Goal: Task Accomplishment & Management: Use online tool/utility

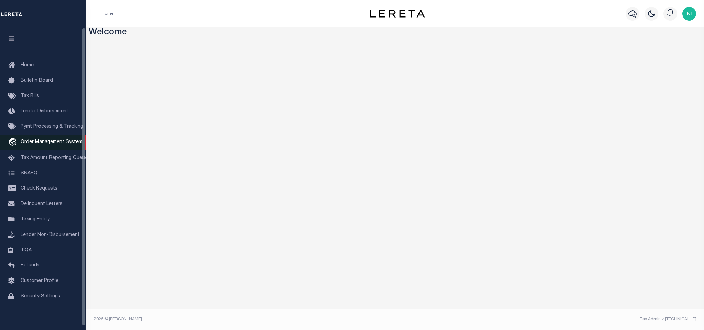
click at [46, 142] on span "Order Management System" at bounding box center [52, 142] width 62 height 5
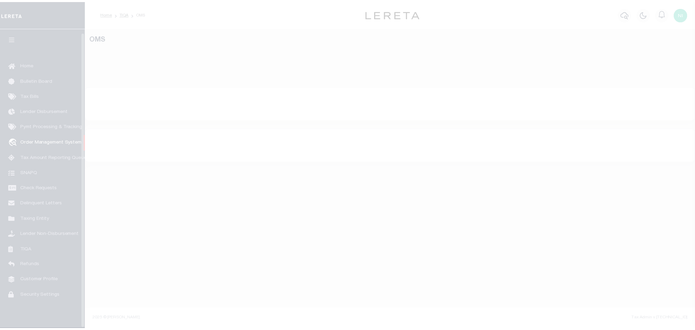
scroll to position [4, 0]
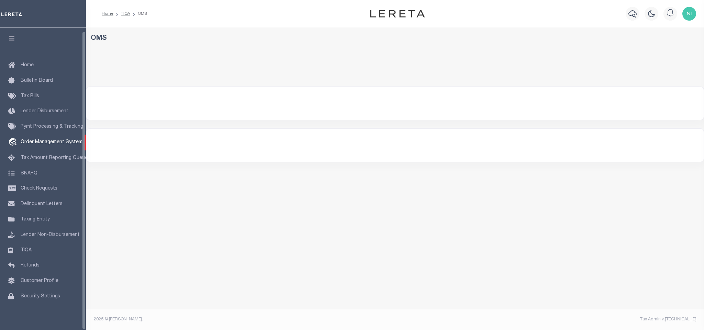
select select "200"
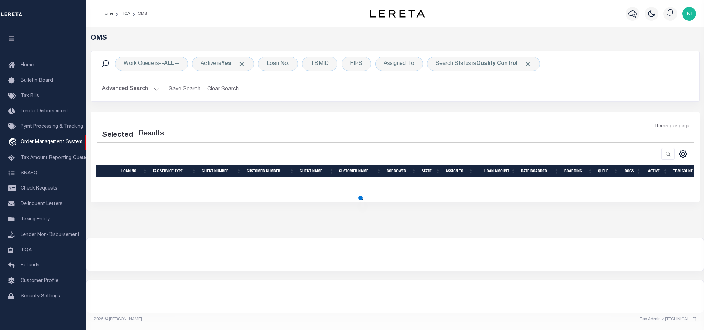
select select "200"
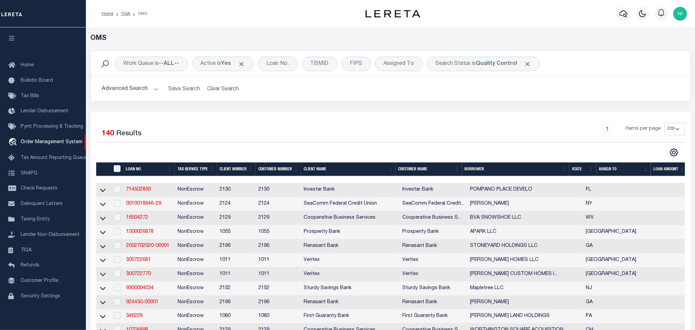
click at [301, 124] on div "1 Items per page 10 25 50 100 200" at bounding box center [465, 132] width 439 height 18
click at [161, 69] on div "Work Queue is --ALL--" at bounding box center [151, 64] width 73 height 14
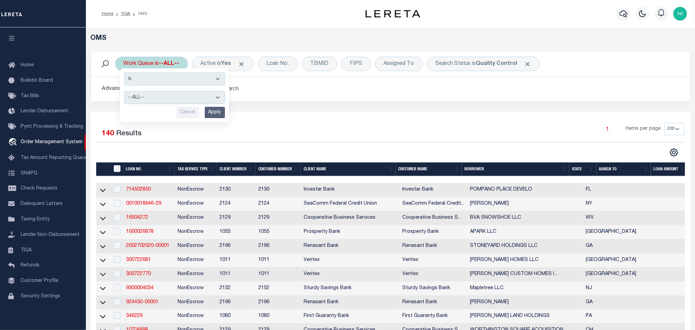
click at [163, 98] on select "--ALL-- factRSystems General ThoughtFocus" at bounding box center [174, 97] width 101 height 13
select select "FAC"
click at [124, 92] on select "--ALL-- factRSystems General ThoughtFocus" at bounding box center [174, 97] width 101 height 13
click at [210, 114] on input "Apply" at bounding box center [215, 112] width 20 height 11
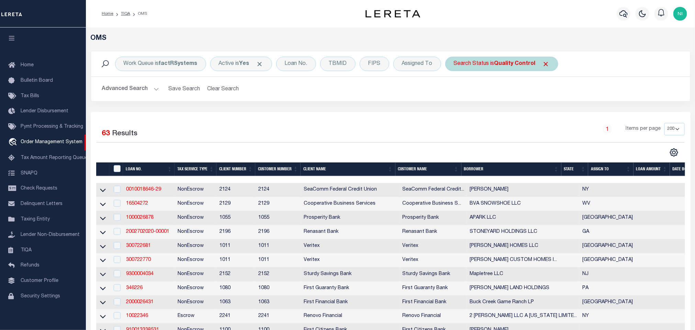
click at [530, 63] on b "Quality Control" at bounding box center [514, 63] width 41 height 5
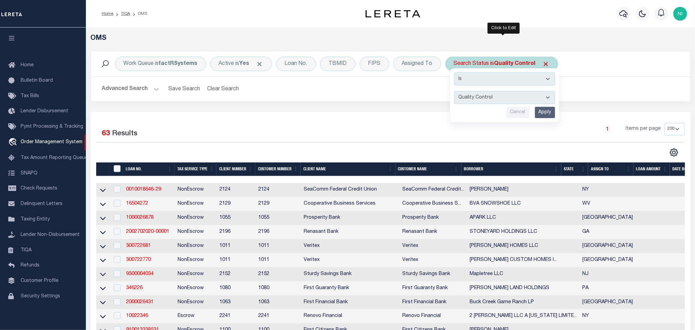
click at [502, 96] on select "Automated Search Bad Parcel Complete Duplicate Parcel High Dollar Reporting In …" at bounding box center [504, 97] width 101 height 13
select select "IP"
click at [456, 92] on select "Automated Search Bad Parcel Complete Duplicate Parcel High Dollar Reporting In …" at bounding box center [504, 97] width 101 height 13
click at [547, 113] on input "Apply" at bounding box center [545, 112] width 20 height 11
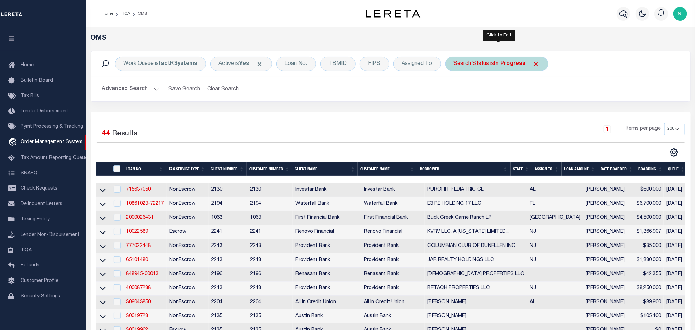
click at [493, 65] on div "Search Status is In Progress" at bounding box center [496, 64] width 103 height 14
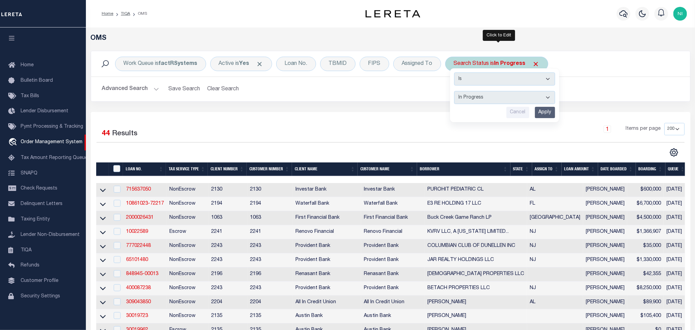
click at [483, 102] on select "Automated Search Bad Parcel Complete Duplicate Parcel High Dollar Reporting In …" at bounding box center [504, 97] width 101 height 13
select select "RD"
click at [456, 92] on select "Automated Search Bad Parcel Complete Duplicate Parcel High Dollar Reporting In …" at bounding box center [504, 97] width 101 height 13
click at [544, 116] on input "Apply" at bounding box center [545, 112] width 20 height 11
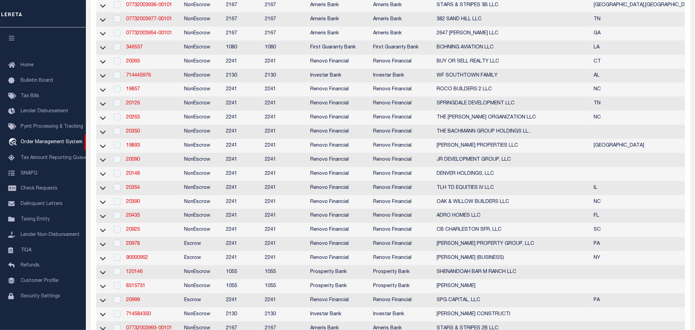
scroll to position [0, 0]
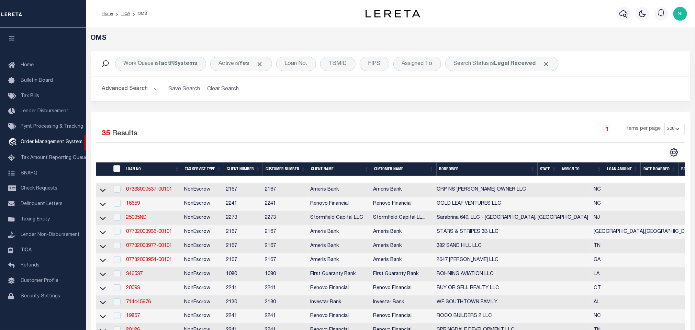
click at [310, 131] on div "1 Items per page 10 25 50 100 200" at bounding box center [465, 132] width 439 height 18
click at [318, 124] on div "1 Items per page 10 25 50 100 200" at bounding box center [465, 132] width 439 height 18
click at [526, 62] on b "Legal Received" at bounding box center [515, 63] width 42 height 5
select select "RD"
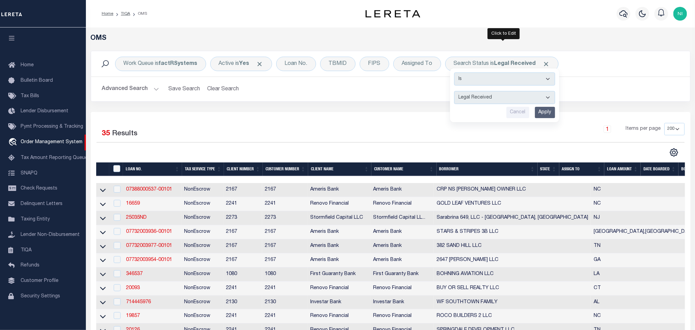
click at [408, 107] on div "Work Queue is factRSystems Active is Yes Loan No. TBMID FIPS Assigned To Search…" at bounding box center [391, 81] width 610 height 61
